Goal: Information Seeking & Learning: Understand process/instructions

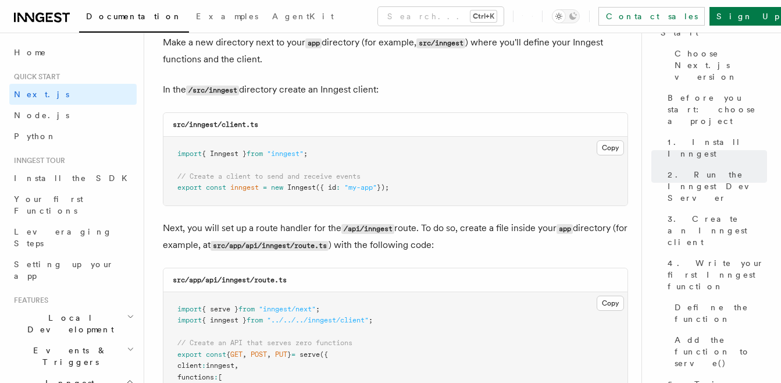
scroll to position [1551, 0]
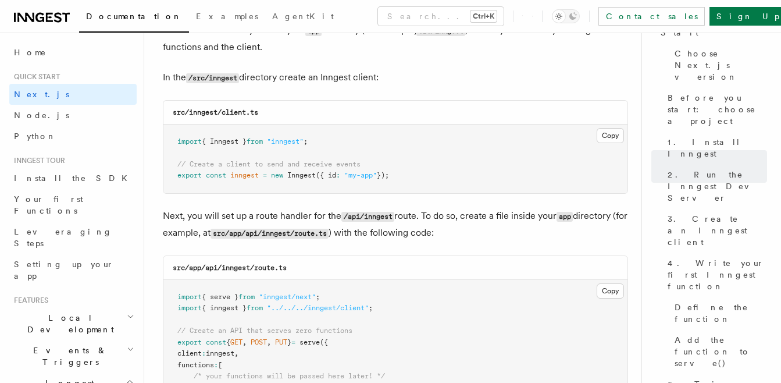
drag, startPoint x: 413, startPoint y: 174, endPoint x: 174, endPoint y: 138, distance: 241.6
click at [174, 138] on pre "import { Inngest } from "inngest" ; // Create a client to send and receive even…" at bounding box center [395, 158] width 464 height 69
copy code "import { Inngest } from "inngest" ; // Create a client to send and receive even…"
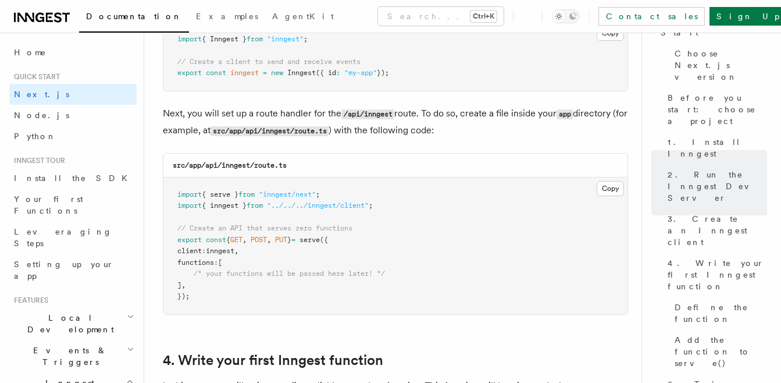
scroll to position [1667, 0]
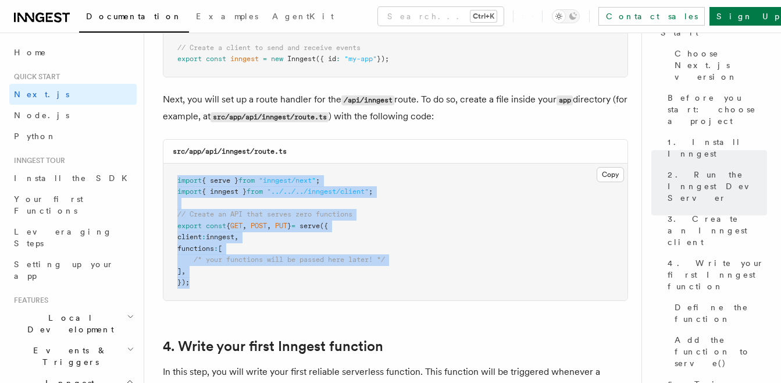
drag, startPoint x: 185, startPoint y: 290, endPoint x: 174, endPoint y: 177, distance: 113.3
click at [174, 177] on pre "import { serve } from "inngest/next" ; import { inngest } from "../../../innges…" at bounding box center [395, 231] width 464 height 137
copy code "import { serve } from "inngest/next" ; import { inngest } from "../../../innges…"
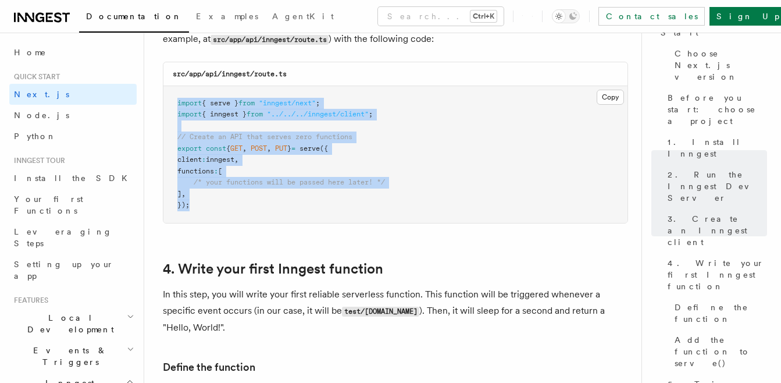
click at [303, 199] on pre "import { serve } from "inngest/next" ; import { inngest } from "../../../innges…" at bounding box center [395, 154] width 464 height 137
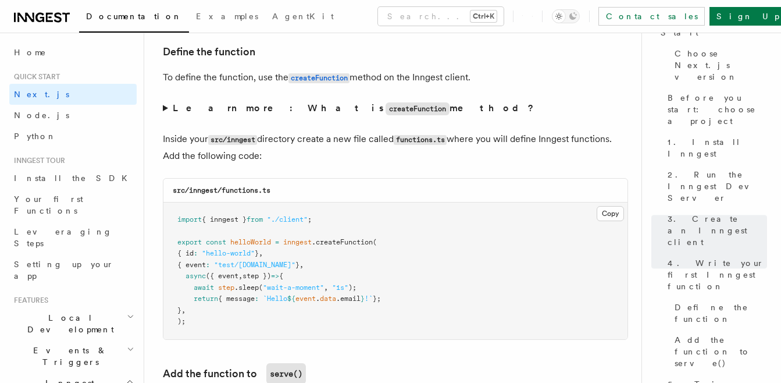
scroll to position [2093, 0]
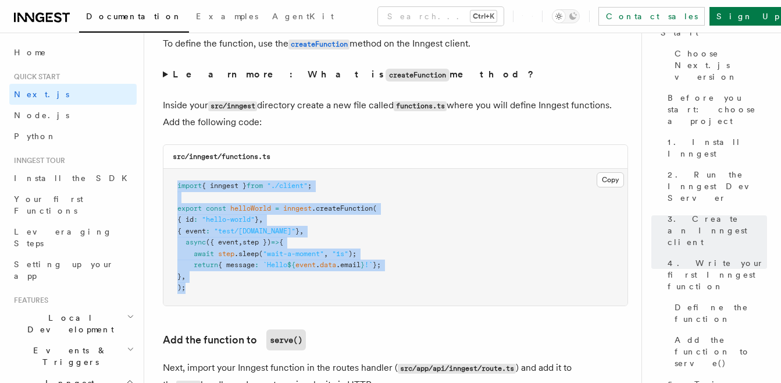
drag, startPoint x: 188, startPoint y: 288, endPoint x: 161, endPoint y: 184, distance: 106.9
copy code "import { inngest } from "./client" ; export const helloWorld = inngest .createF…"
click at [373, 234] on pre "import { inngest } from "./client" ; export const helloWorld = inngest .createF…" at bounding box center [395, 237] width 464 height 137
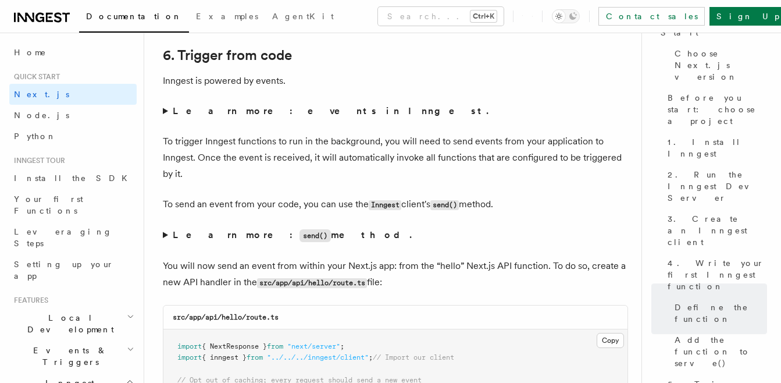
scroll to position [5969, 0]
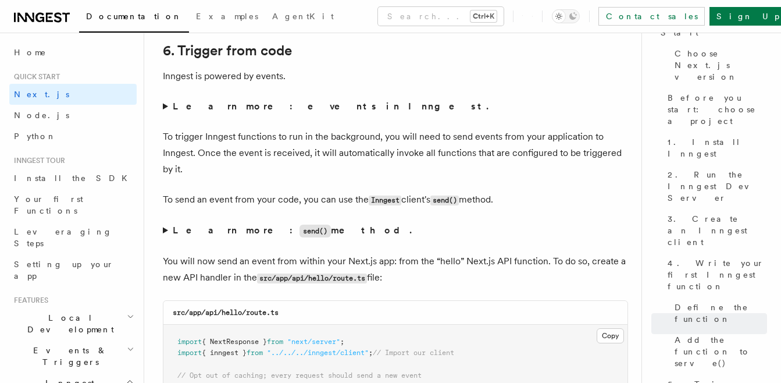
click at [165, 105] on summary "Learn more: events in Inngest." at bounding box center [395, 106] width 465 height 16
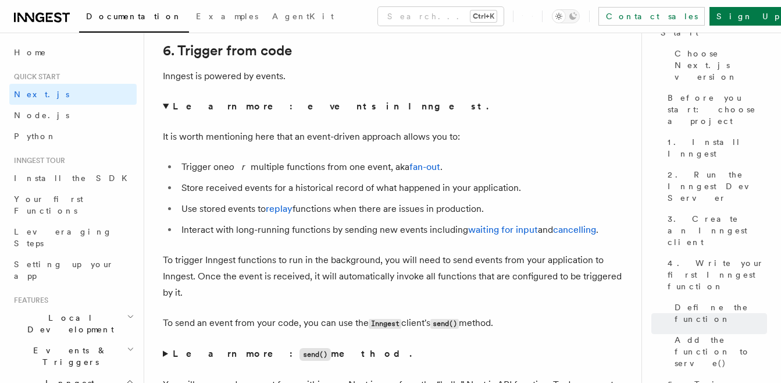
click at [165, 105] on summary "Learn more: events in Inngest." at bounding box center [395, 106] width 465 height 16
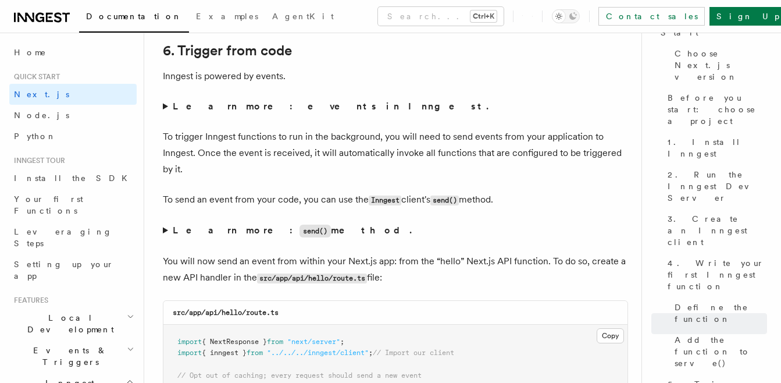
click at [164, 103] on summary "Learn more: events in Inngest." at bounding box center [395, 106] width 465 height 16
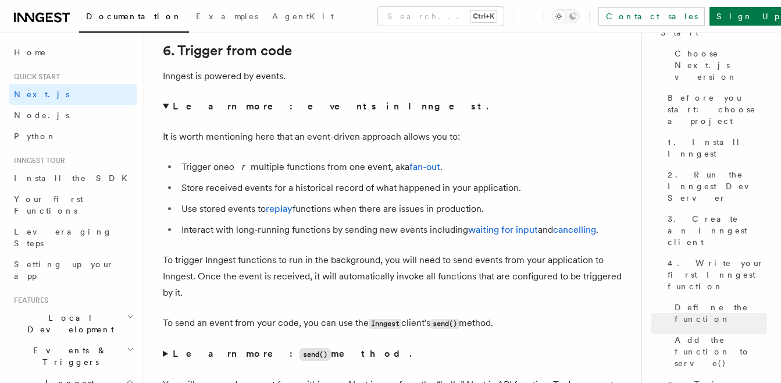
click at [167, 106] on summary "Learn more: events in Inngest." at bounding box center [395, 106] width 465 height 16
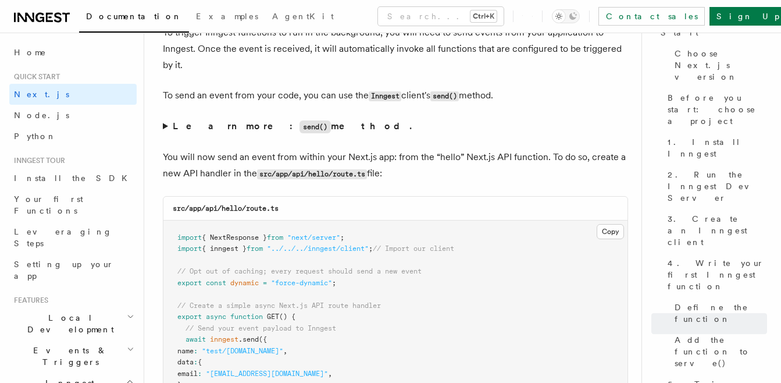
scroll to position [6086, 0]
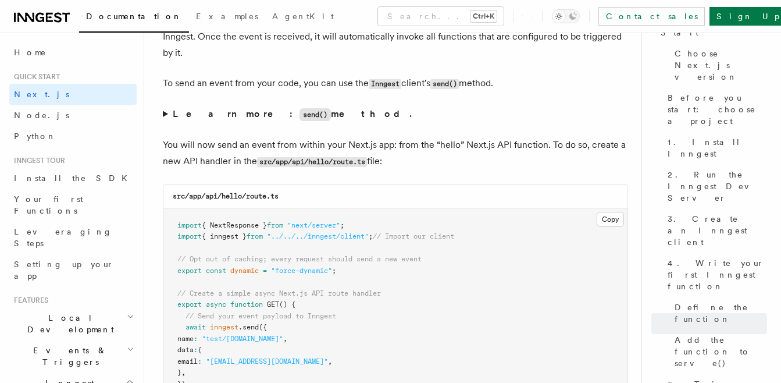
click at [165, 111] on summary "Learn more: send() method." at bounding box center [395, 114] width 465 height 17
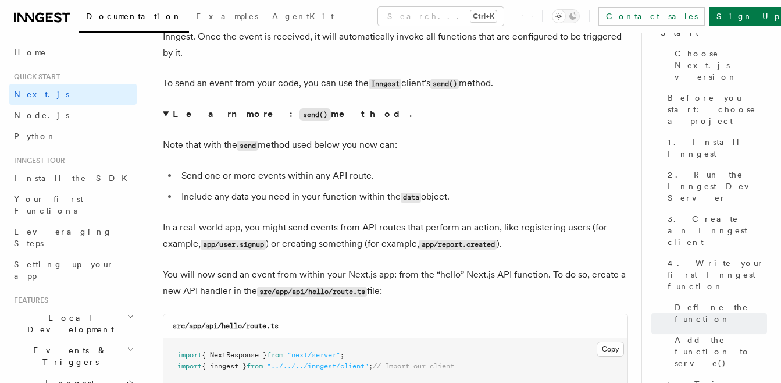
click at [165, 111] on summary "Learn more: send() method." at bounding box center [395, 114] width 465 height 17
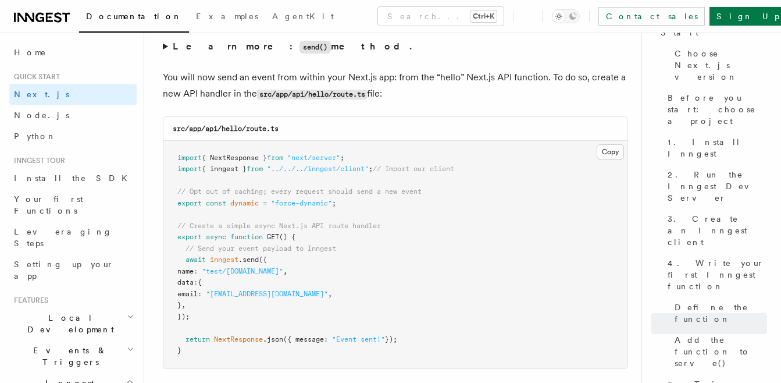
scroll to position [6172, 0]
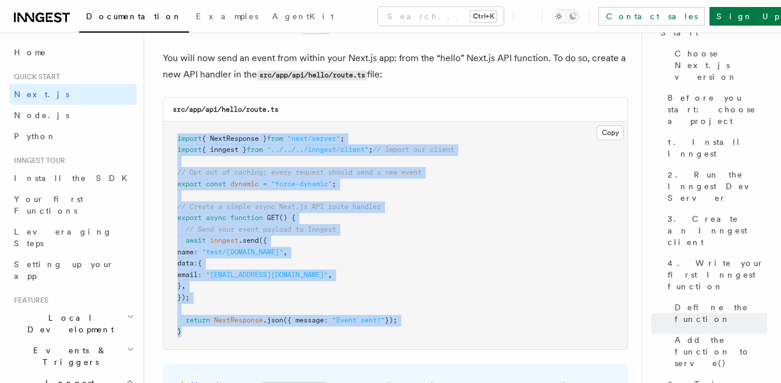
drag, startPoint x: 183, startPoint y: 331, endPoint x: 178, endPoint y: 138, distance: 193.1
click at [178, 138] on pre "import { NextResponse } from "next/server" ; import { inngest } from "../../../…" at bounding box center [395, 235] width 464 height 227
copy code "import { NextResponse } from "next/server" ; import { inngest } from "../../../…"
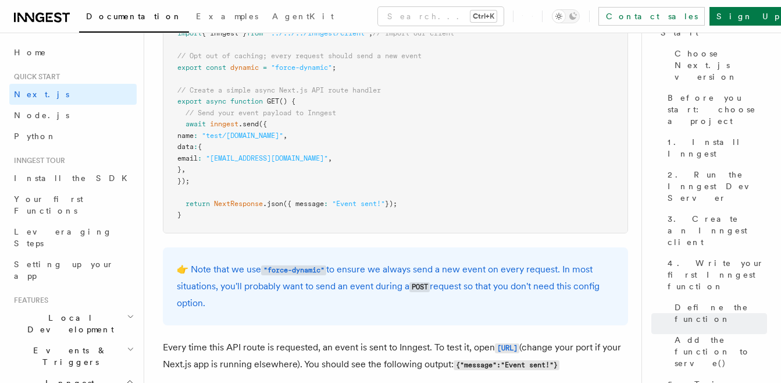
click at [290, 250] on div "👉 Note that we use "force-dynamic" to ensure we always send a new event on ever…" at bounding box center [395, 286] width 465 height 78
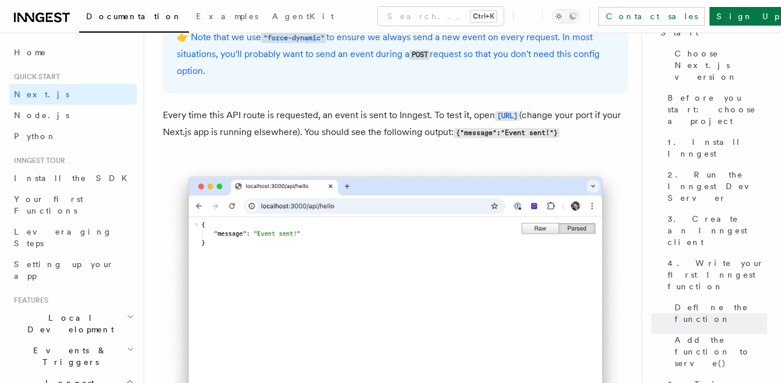
scroll to position [6521, 0]
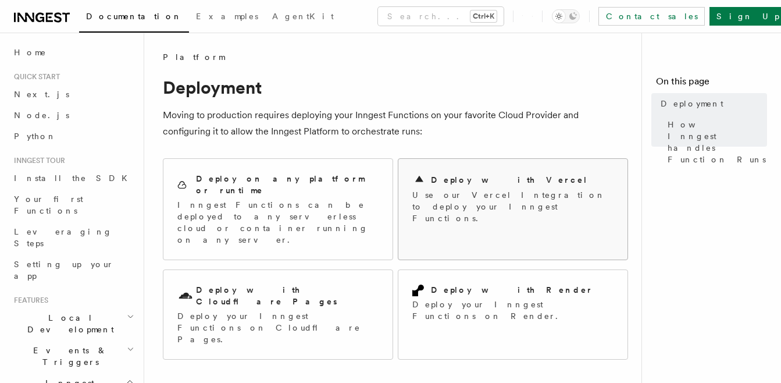
click at [468, 191] on p "Use our Vercel Integration to deploy your Inngest Functions." at bounding box center [512, 206] width 201 height 35
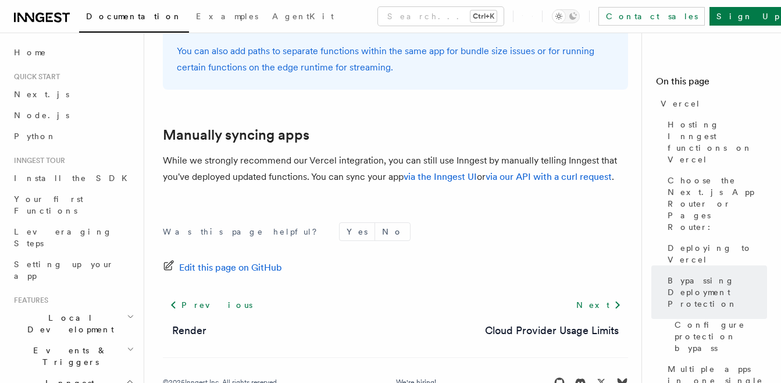
scroll to position [2058, 0]
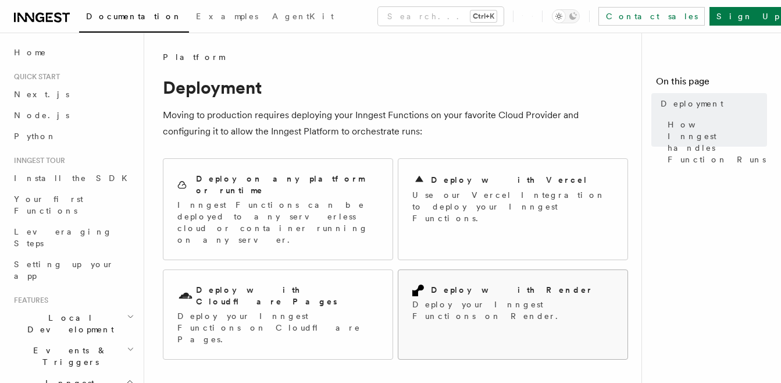
click at [483, 284] on h2 "Deploy with Render" at bounding box center [512, 290] width 162 height 12
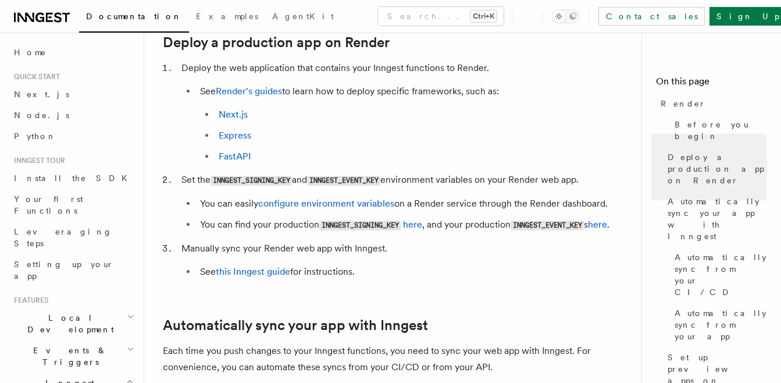
scroll to position [349, 0]
